Goal: Task Accomplishment & Management: Manage account settings

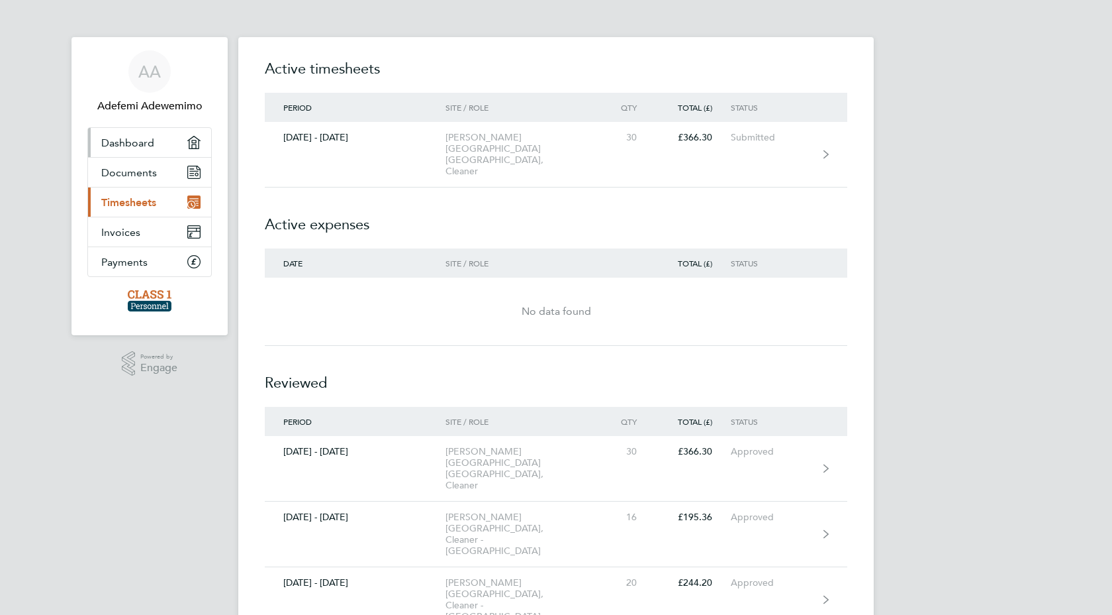
click at [161, 138] on link "Dashboard" at bounding box center [149, 142] width 123 height 29
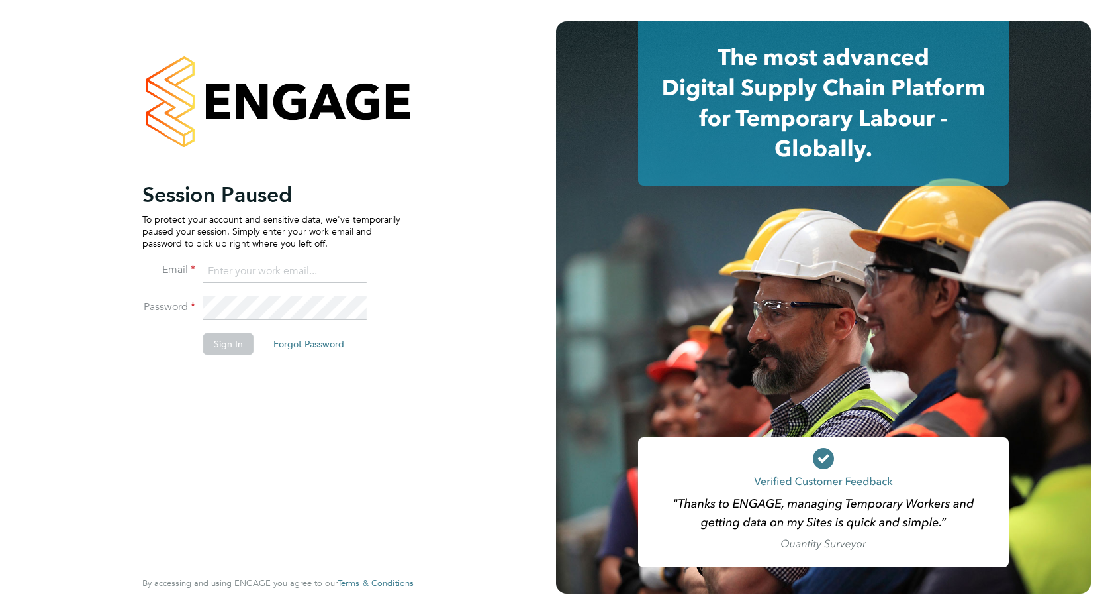
click at [275, 281] on input at bounding box center [285, 272] width 164 height 24
type input "[EMAIL_ADDRESS][DOMAIN_NAME]"
click at [236, 340] on button "Sign In" at bounding box center [228, 343] width 50 height 21
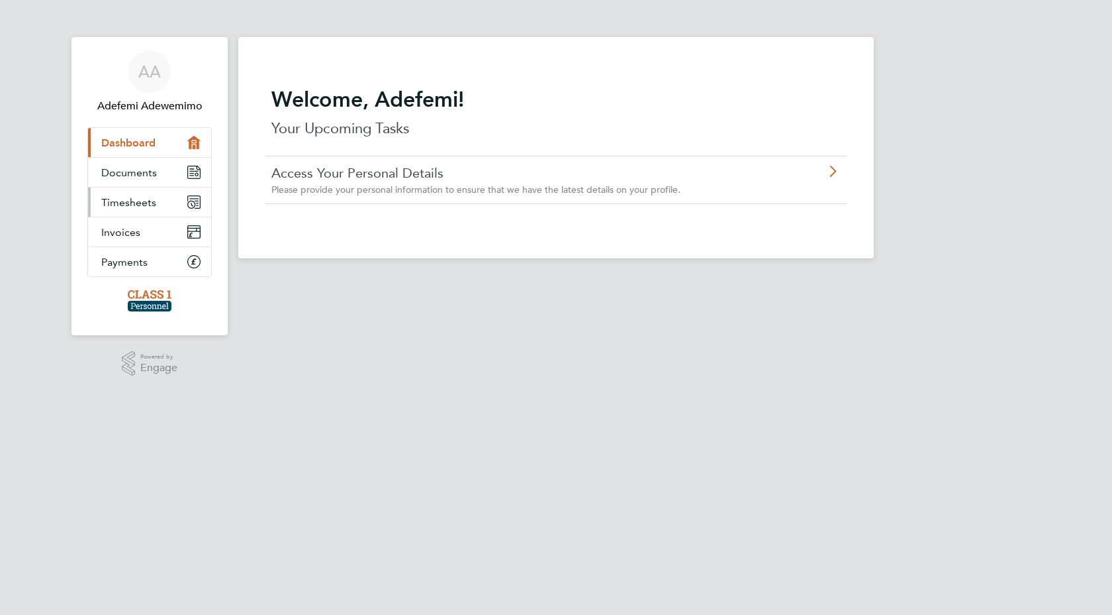
click at [162, 210] on link "Timesheets" at bounding box center [149, 201] width 123 height 29
